Goal: Task Accomplishment & Management: Use online tool/utility

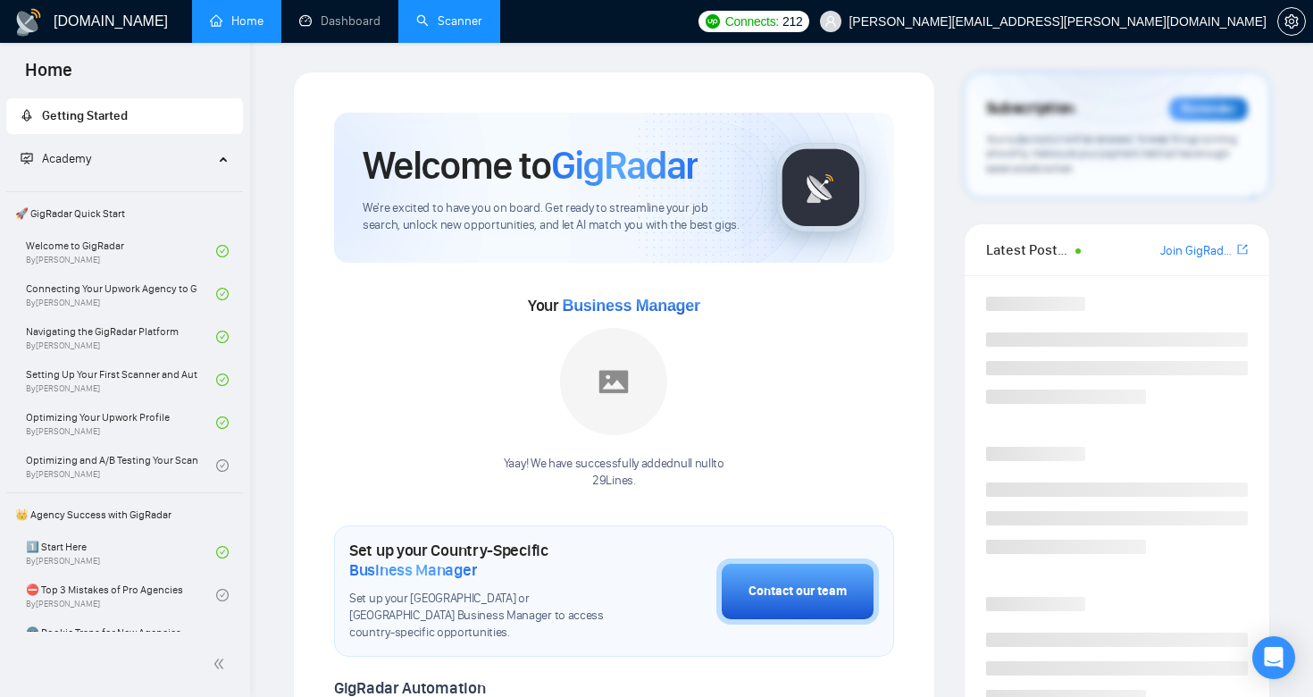
click at [447, 41] on li "Scanner" at bounding box center [449, 21] width 102 height 43
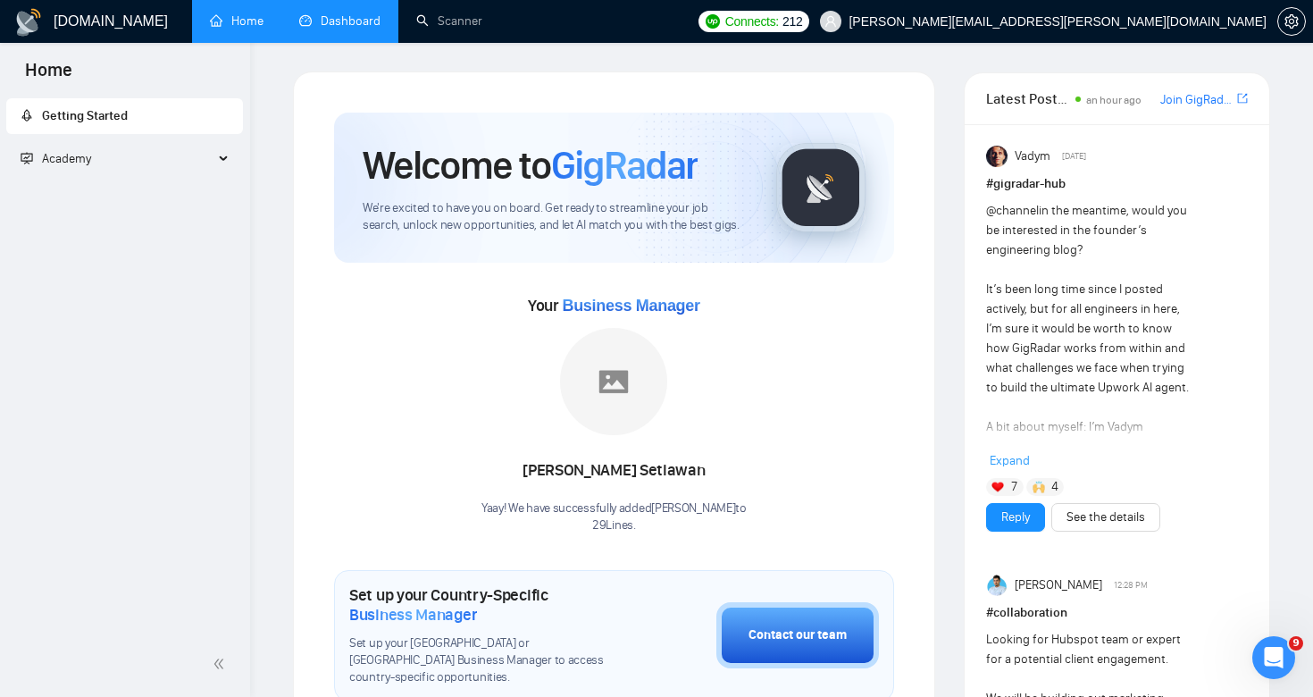
click at [334, 17] on link "Dashboard" at bounding box center [339, 20] width 81 height 15
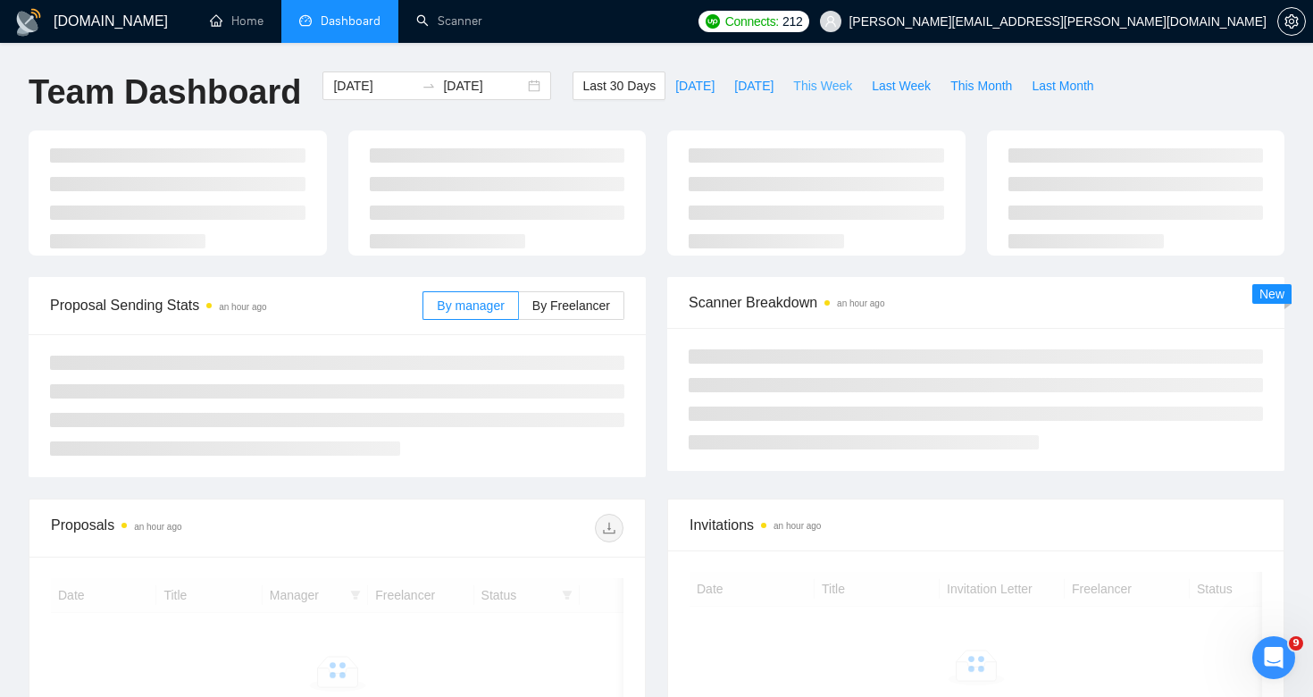
click at [816, 93] on span "This Week" at bounding box center [822, 86] width 59 height 20
type input "[DATE]"
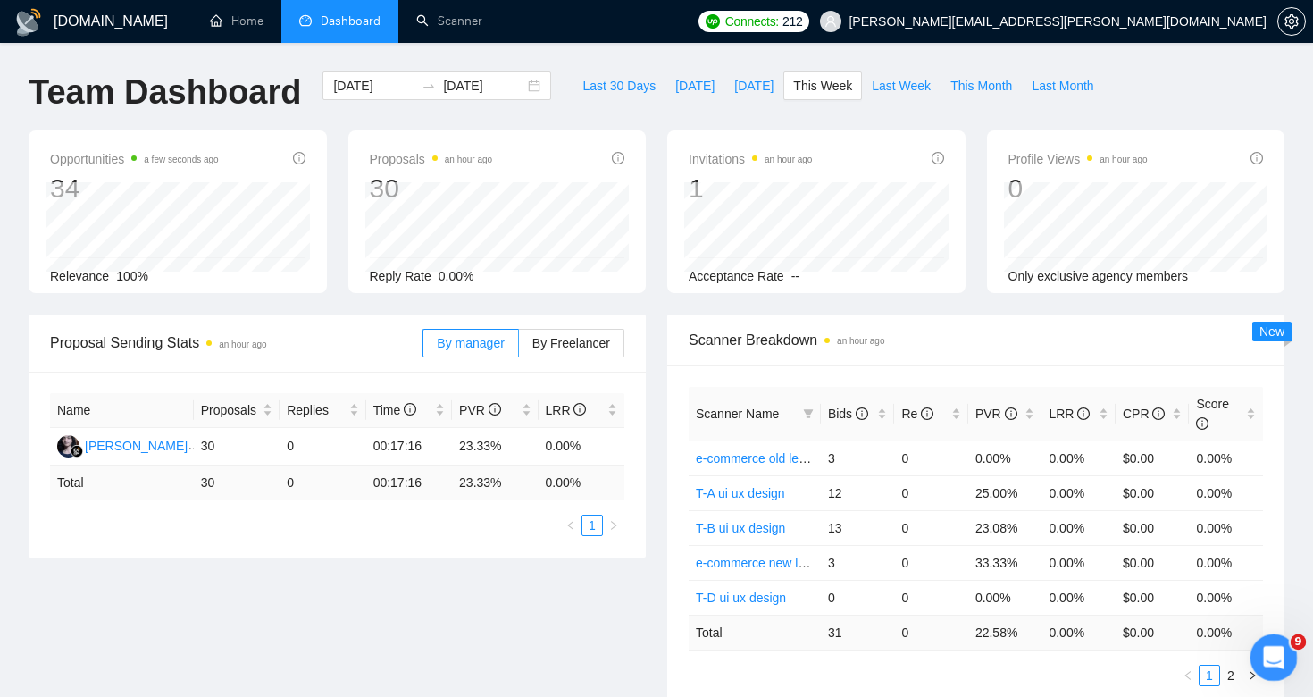
click at [1263, 660] on icon "Открыть службу сообщений Intercom" at bounding box center [1271, 655] width 29 height 29
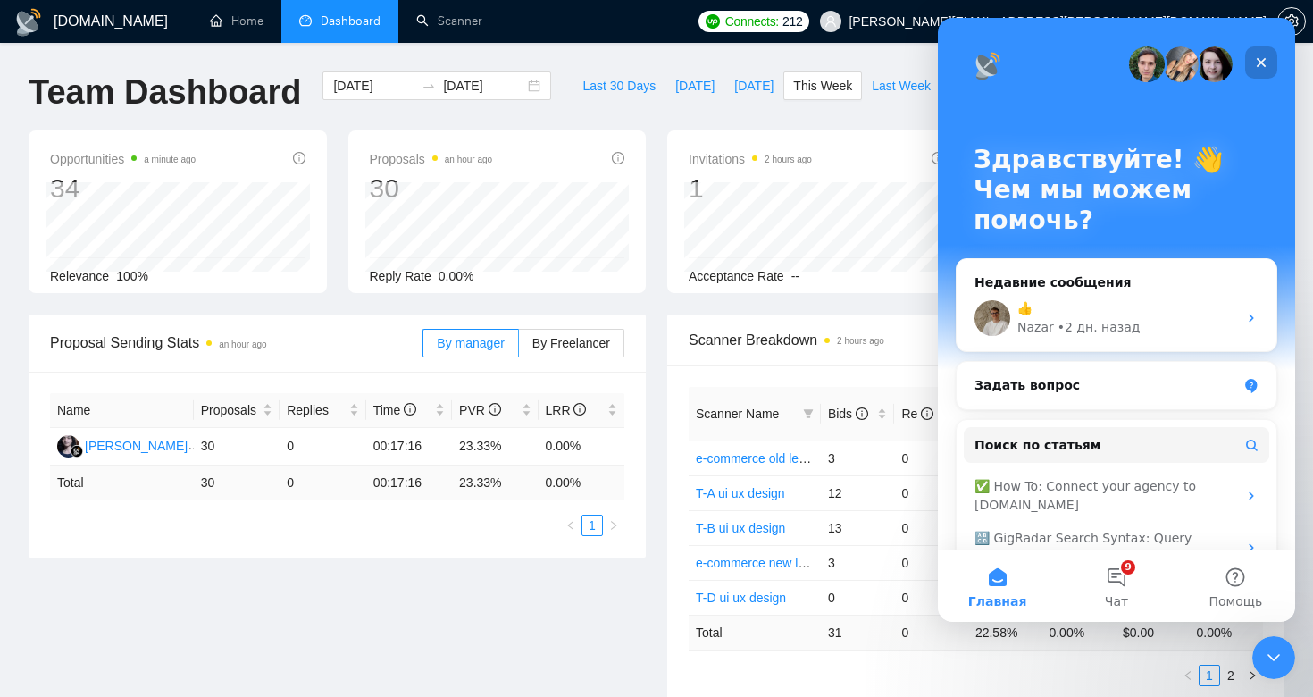
click at [1259, 68] on icon "Закрыть" at bounding box center [1261, 62] width 14 height 14
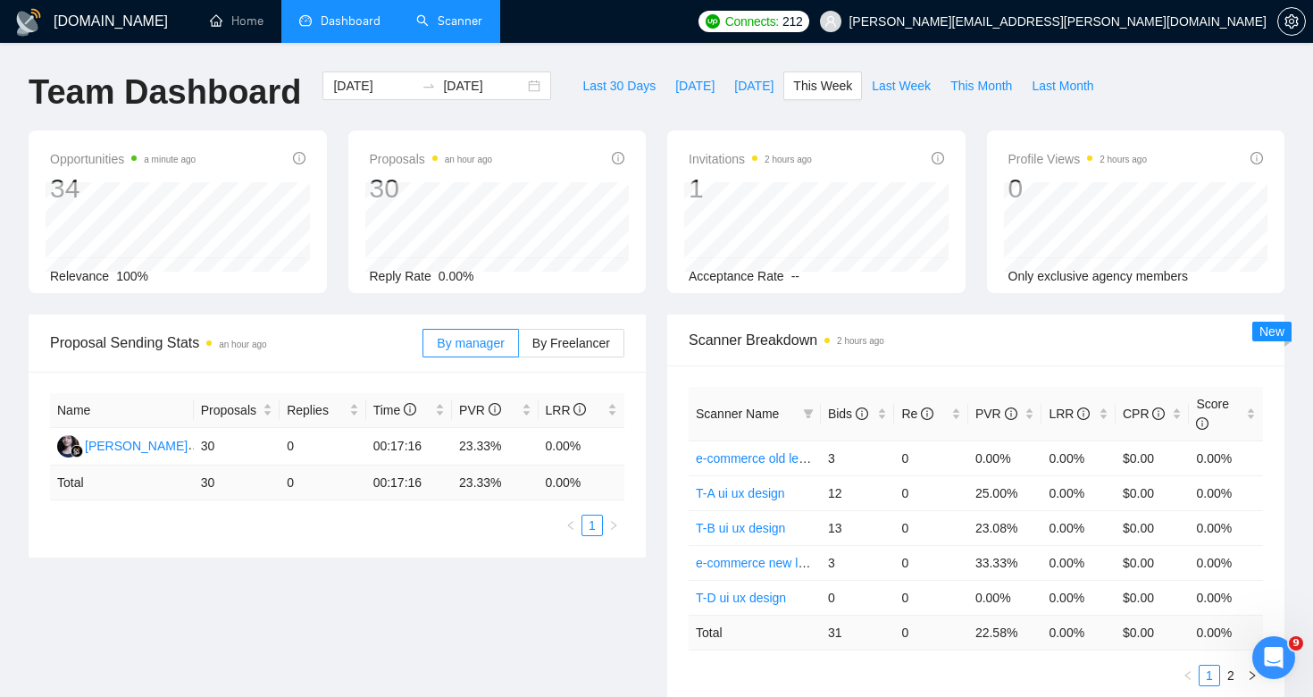
click at [482, 22] on link "Scanner" at bounding box center [449, 20] width 66 height 15
